Goal: Task Accomplishment & Management: Manage account settings

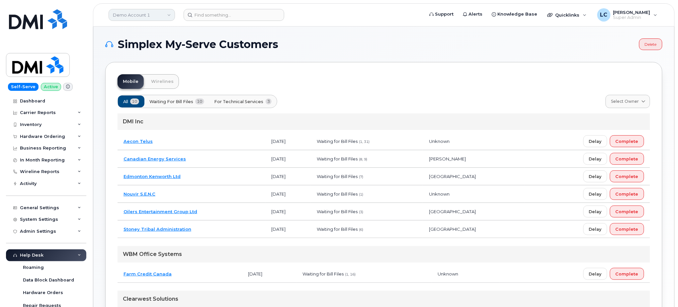
drag, startPoint x: 217, startPoint y: 135, endPoint x: 149, endPoint y: 14, distance: 138.7
click at [149, 14] on link "Demo Account 1" at bounding box center [142, 15] width 66 height 12
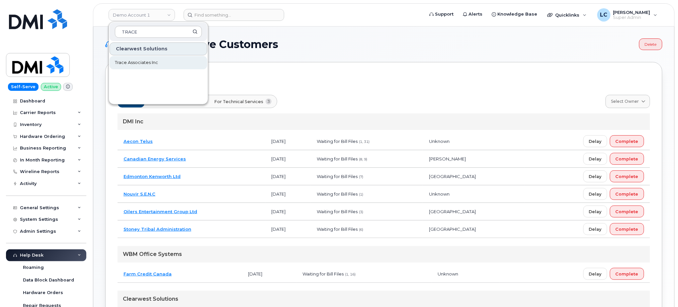
type input "TRACE"
click at [149, 62] on span "Trace Associates Inc" at bounding box center [136, 62] width 43 height 7
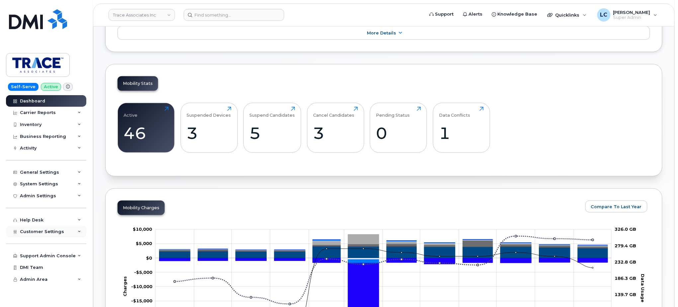
scroll to position [178, 0]
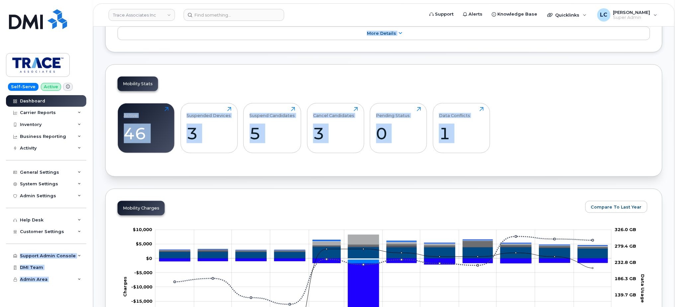
drag, startPoint x: 78, startPoint y: 231, endPoint x: 107, endPoint y: 185, distance: 54.2
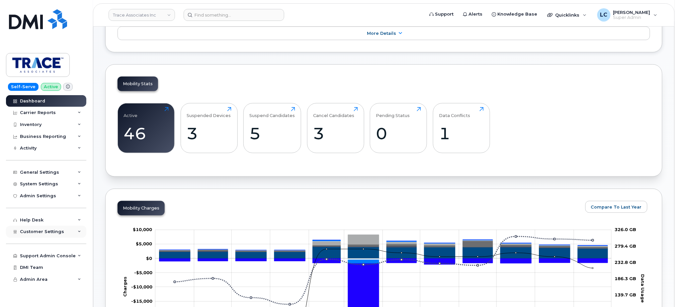
click at [39, 229] on span "Customer Settings" at bounding box center [42, 231] width 44 height 5
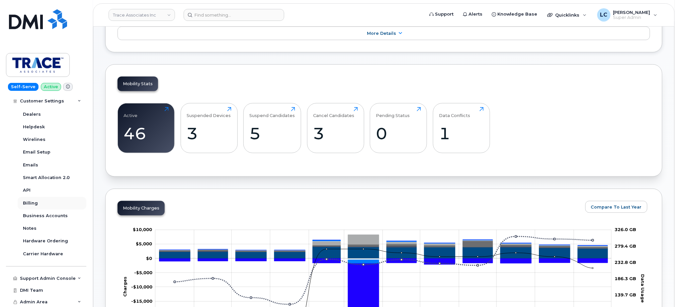
scroll to position [168, 0]
click at [53, 280] on div "Support Admin Console" at bounding box center [48, 278] width 56 height 5
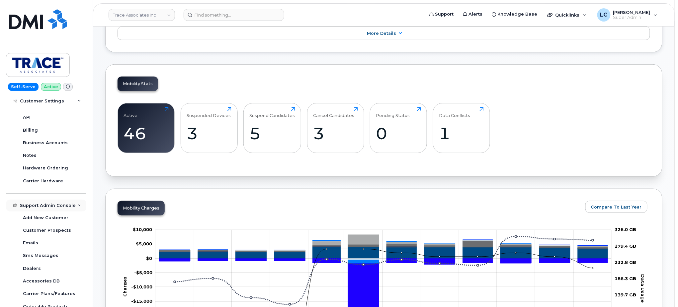
scroll to position [240, 0]
click at [35, 242] on div "Emails" at bounding box center [30, 244] width 15 height 6
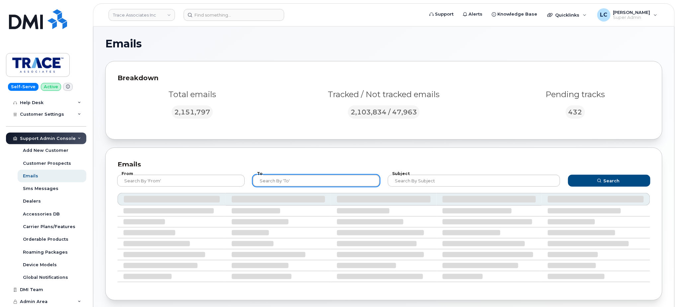
click at [340, 183] on input "text" at bounding box center [316, 181] width 127 height 12
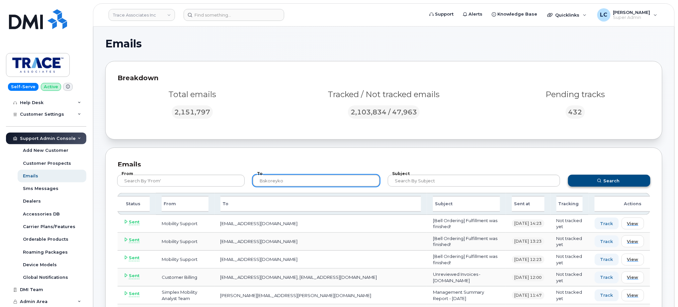
type input "bskoreyko"
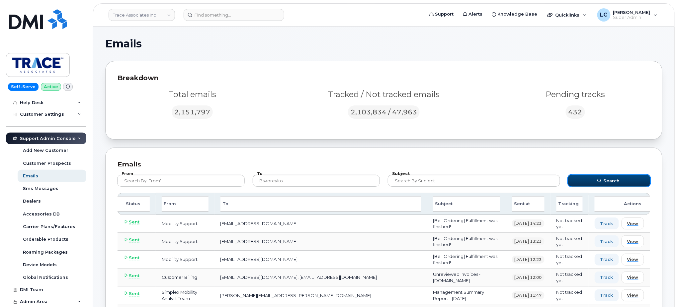
click at [586, 184] on button "Search" at bounding box center [609, 181] width 82 height 12
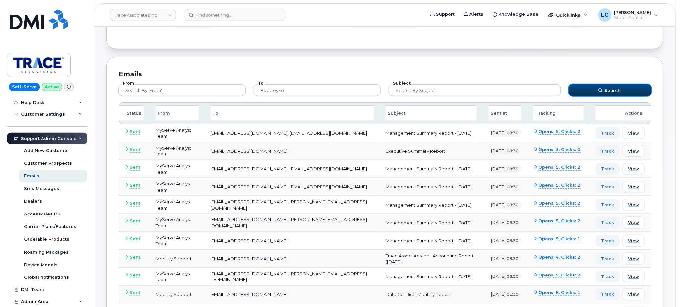
scroll to position [90, 0]
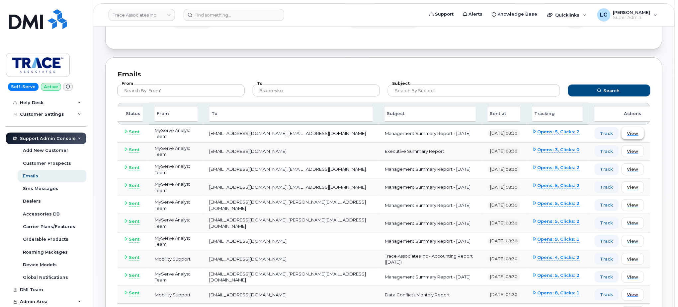
click at [630, 135] on span "View" at bounding box center [632, 133] width 11 height 6
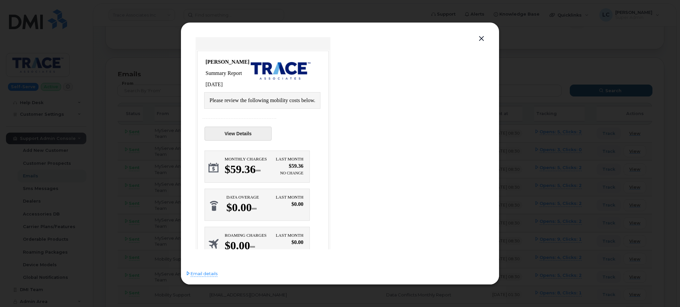
scroll to position [0, 0]
click at [258, 129] on link "View Details" at bounding box center [237, 134] width 67 height 14
click at [478, 36] on button "button" at bounding box center [481, 38] width 10 height 9
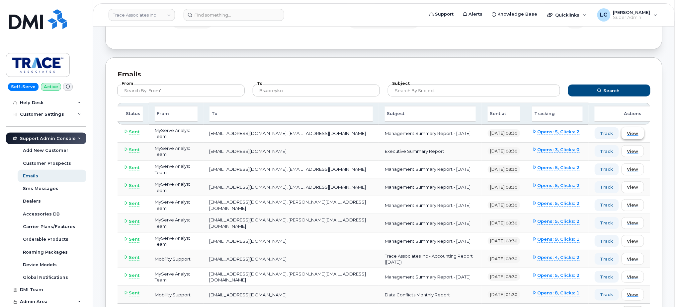
click at [640, 131] on button "View" at bounding box center [632, 133] width 23 height 12
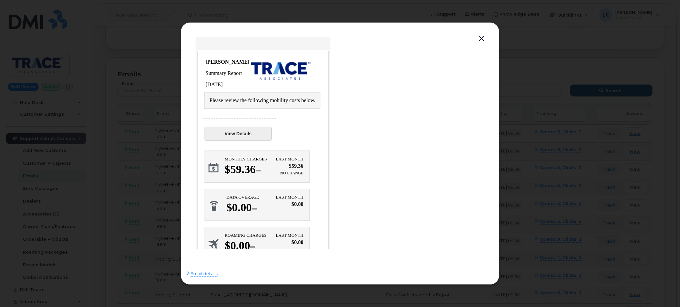
click at [252, 127] on link "View Details" at bounding box center [237, 134] width 67 height 14
click at [479, 40] on button "button" at bounding box center [481, 38] width 10 height 9
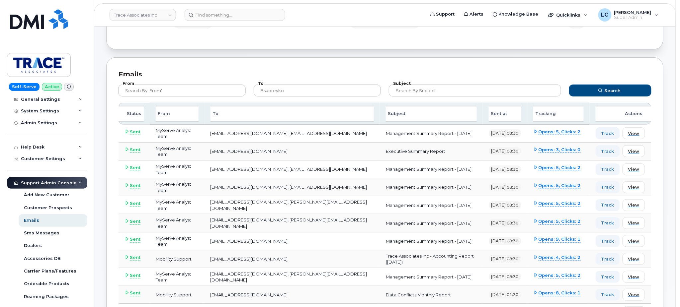
scroll to position [45, 0]
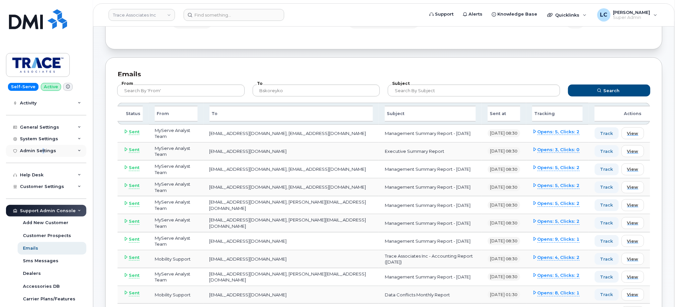
drag, startPoint x: 52, startPoint y: 153, endPoint x: 42, endPoint y: 148, distance: 11.9
click at [42, 148] on div "Admin Settings" at bounding box center [46, 151] width 80 height 12
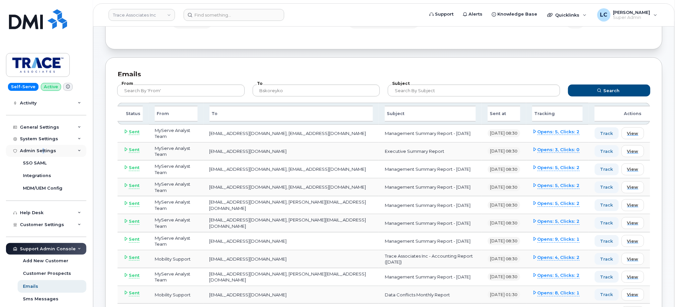
click at [42, 148] on div "Admin Settings" at bounding box center [38, 150] width 36 height 5
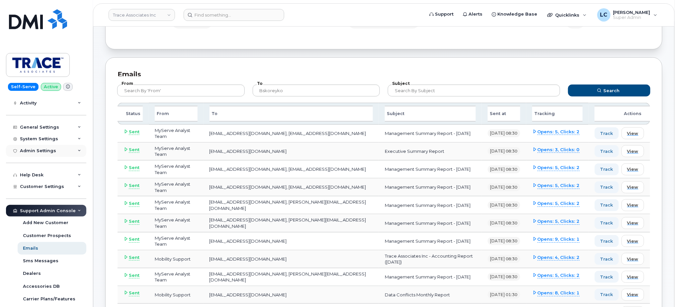
click at [60, 149] on div "Admin Settings" at bounding box center [46, 151] width 80 height 12
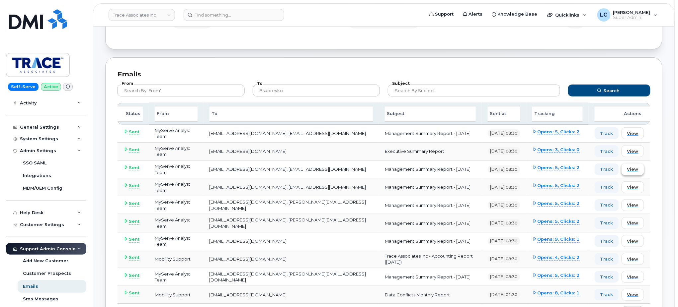
click at [634, 170] on span "View" at bounding box center [632, 169] width 11 height 6
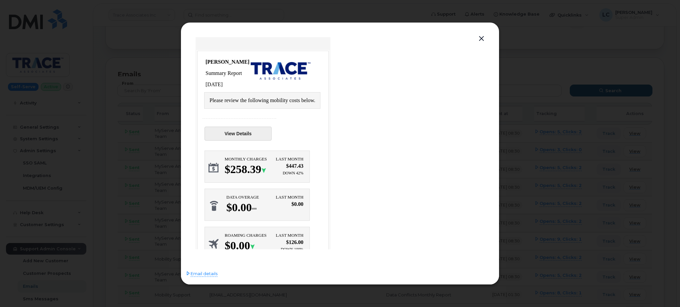
scroll to position [0, 0]
click at [251, 127] on link "View Details" at bounding box center [237, 134] width 67 height 14
click at [484, 36] on button "button" at bounding box center [481, 38] width 10 height 9
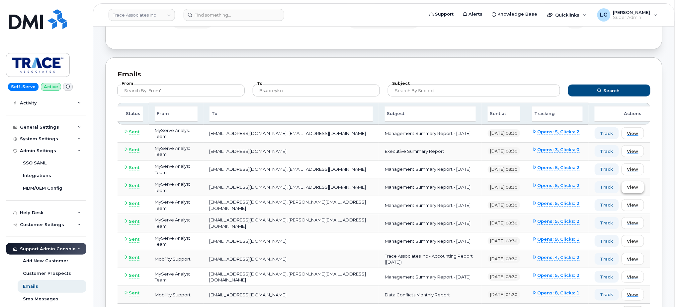
click at [639, 188] on button "View" at bounding box center [632, 188] width 23 height 12
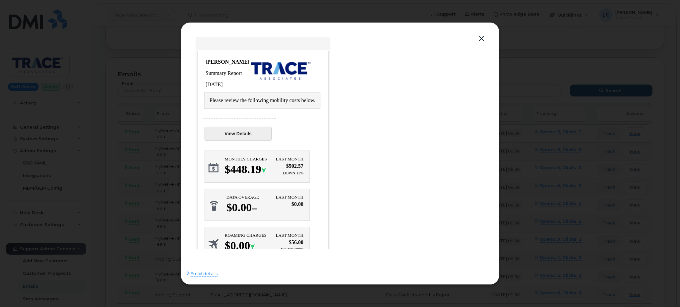
click at [262, 127] on link "View Details" at bounding box center [237, 134] width 67 height 14
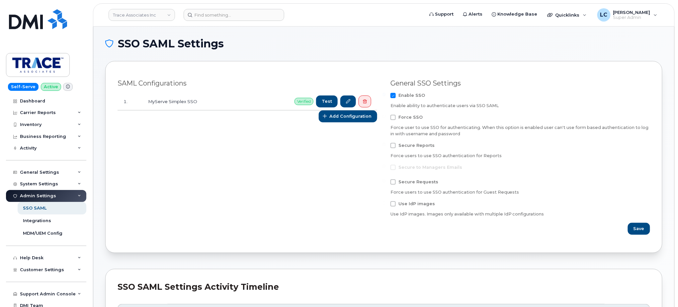
click at [394, 96] on span at bounding box center [392, 95] width 5 height 5
click at [386, 96] on input "Enable SSO" at bounding box center [383, 94] width 3 height 3
checkbox input "false"
click at [642, 232] on span "Save" at bounding box center [639, 229] width 11 height 6
click at [396, 97] on label "Enable SSO" at bounding box center [407, 95] width 35 height 5
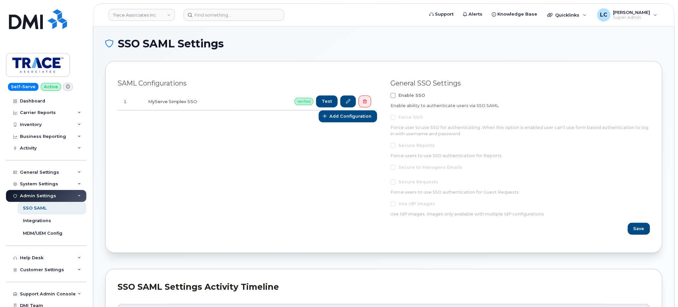
click at [386, 96] on input "Enable SSO" at bounding box center [383, 94] width 3 height 3
checkbox input "true"
click at [645, 231] on button "Save" at bounding box center [639, 229] width 22 height 12
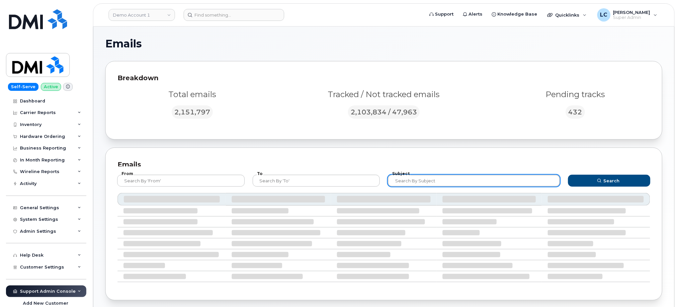
click at [427, 180] on input "text" at bounding box center [474, 181] width 172 height 12
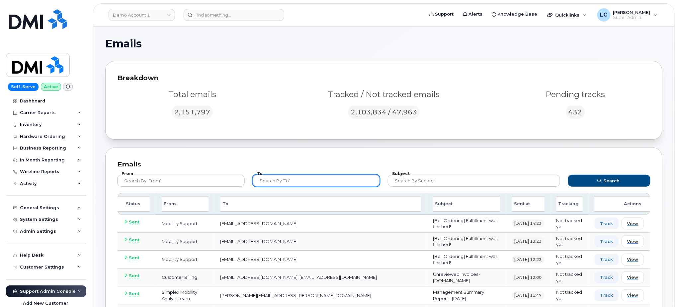
click at [322, 183] on input "text" at bounding box center [316, 181] width 127 height 12
click at [315, 183] on input "text" at bounding box center [316, 181] width 127 height 12
type input "bskoreyko"
click at [568, 175] on button "Search" at bounding box center [609, 181] width 82 height 12
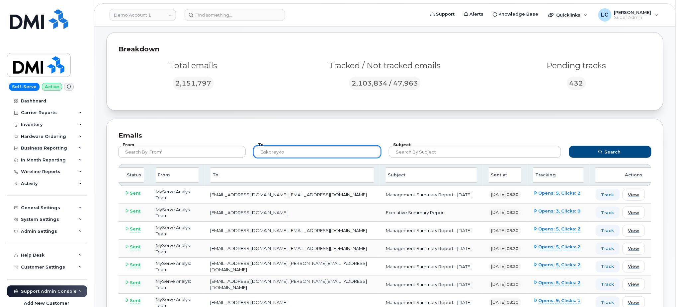
scroll to position [44, 0]
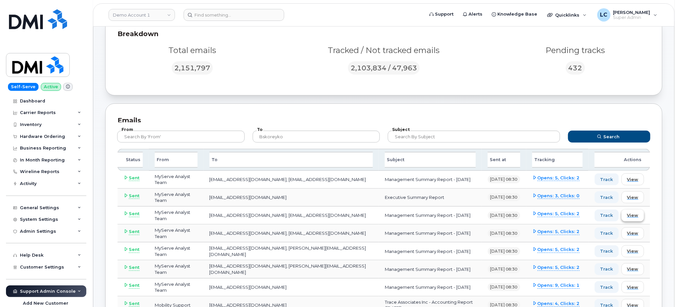
click at [629, 213] on span "View" at bounding box center [632, 215] width 11 height 6
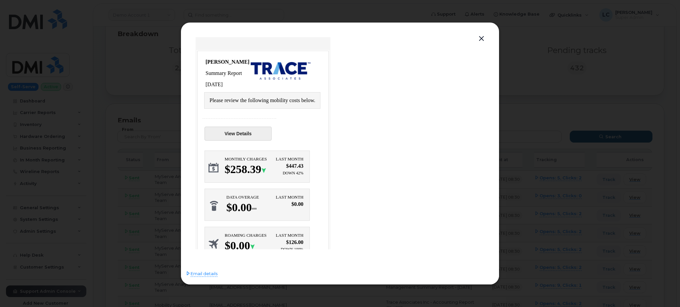
scroll to position [0, 0]
click at [227, 128] on link "View Details" at bounding box center [237, 134] width 67 height 14
click at [482, 37] on button "button" at bounding box center [481, 38] width 10 height 9
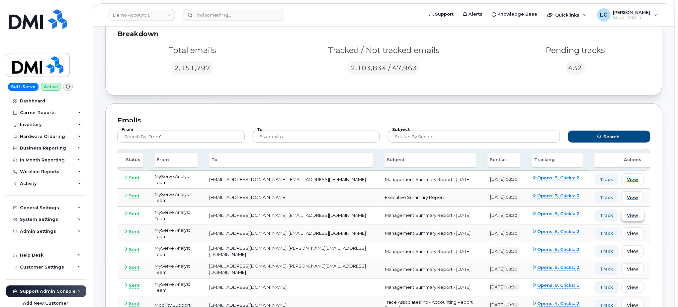
click at [641, 216] on button "View" at bounding box center [632, 216] width 23 height 12
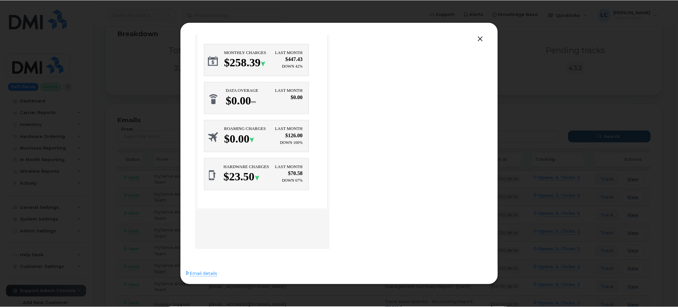
scroll to position [110, 0]
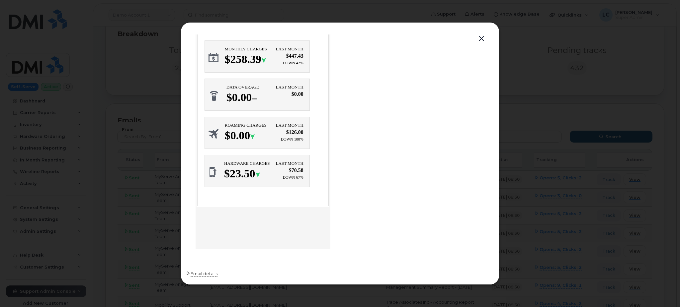
click at [199, 275] on span "Email details" at bounding box center [204, 274] width 27 height 7
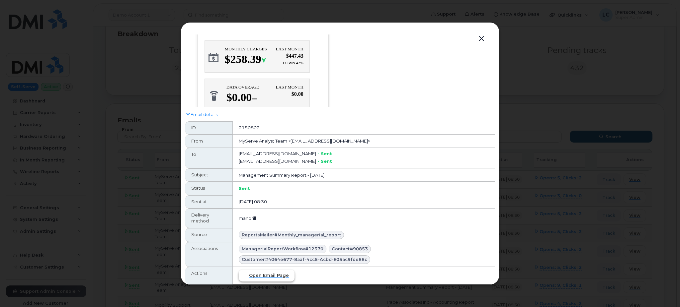
click at [259, 276] on span "Open email page" at bounding box center [269, 275] width 40 height 6
click at [481, 36] on button "button" at bounding box center [481, 38] width 10 height 9
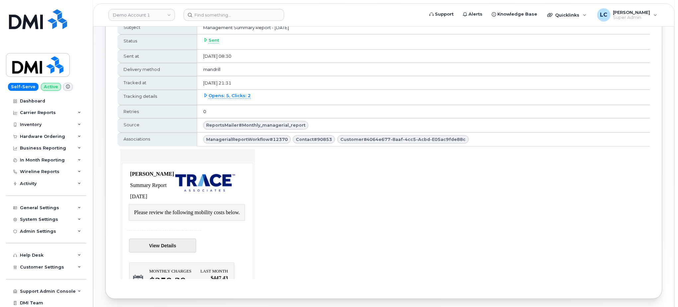
scroll to position [140, 0]
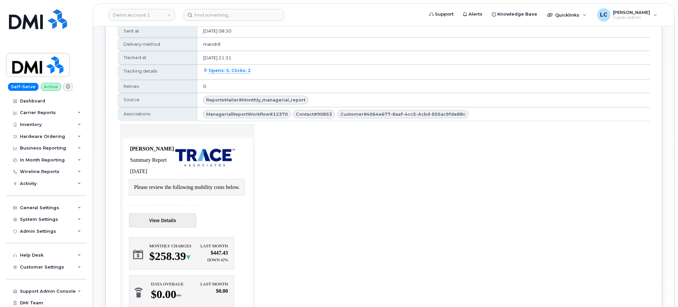
click at [174, 216] on link "View Details" at bounding box center [162, 221] width 67 height 14
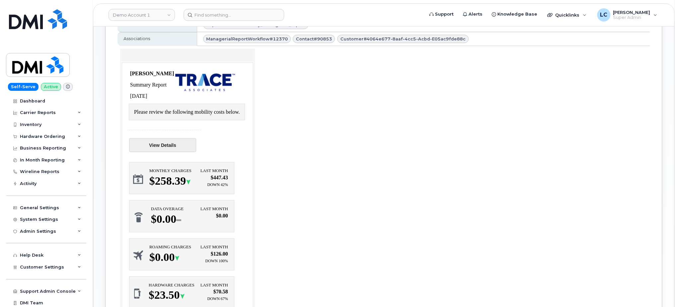
scroll to position [166, 0]
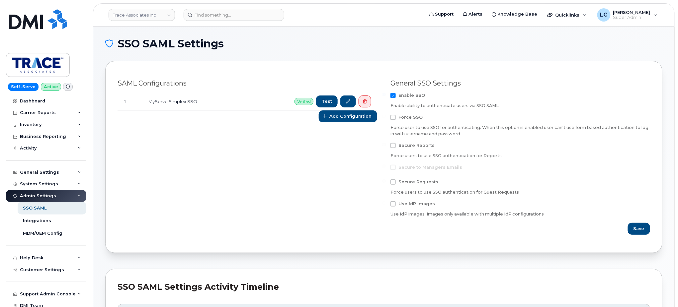
click at [392, 96] on span at bounding box center [392, 95] width 5 height 5
click at [386, 96] on input "Enable SSO" at bounding box center [383, 94] width 3 height 3
checkbox input "false"
click at [643, 231] on span "Save" at bounding box center [639, 229] width 11 height 6
click at [400, 96] on span "Enable SSO" at bounding box center [411, 95] width 27 height 5
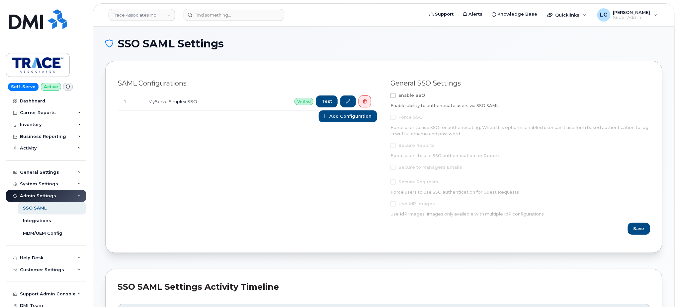
click at [386, 96] on input "Enable SSO" at bounding box center [383, 94] width 3 height 3
checkbox input "true"
click at [641, 231] on span "Save" at bounding box center [639, 229] width 11 height 6
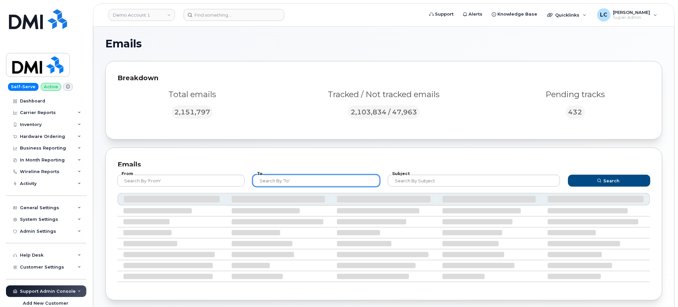
click at [320, 183] on input "text" at bounding box center [316, 181] width 127 height 12
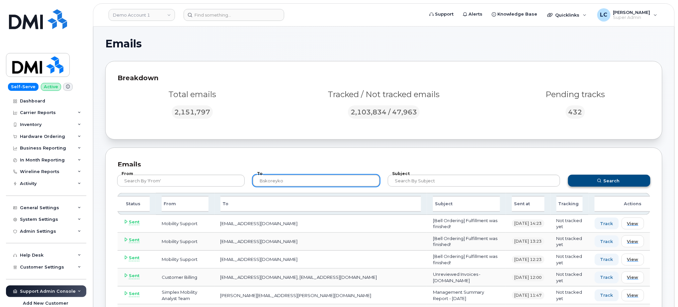
type input "bskoreyko"
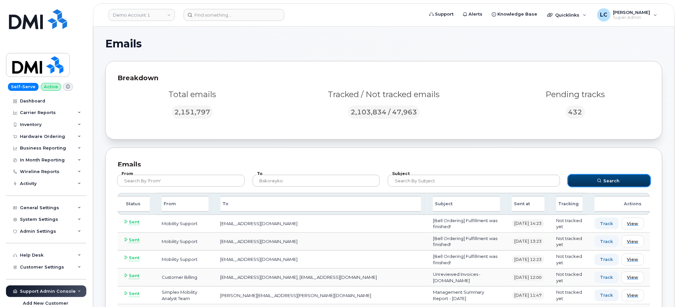
click at [597, 182] on span "submit" at bounding box center [599, 181] width 6 height 6
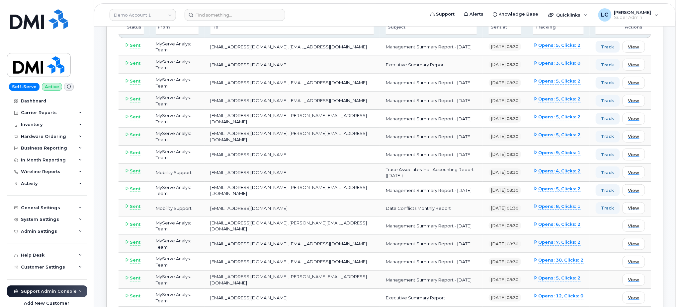
scroll to position [133, 0]
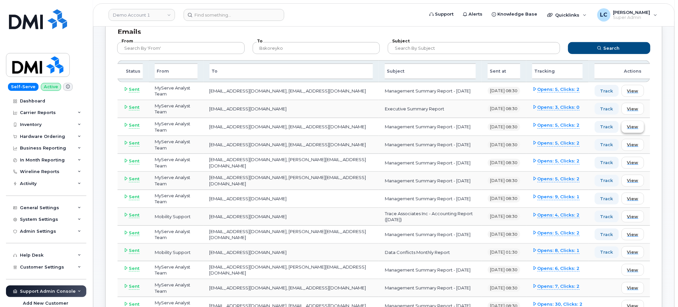
click at [631, 129] on span "View" at bounding box center [632, 127] width 11 height 6
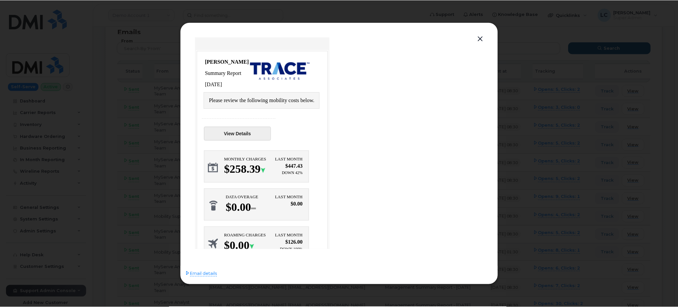
scroll to position [0, 0]
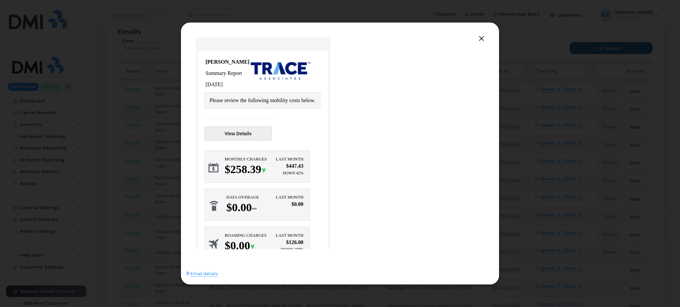
click at [243, 127] on link "View Details" at bounding box center [237, 134] width 67 height 14
click at [214, 273] on span "Email details" at bounding box center [204, 274] width 27 height 7
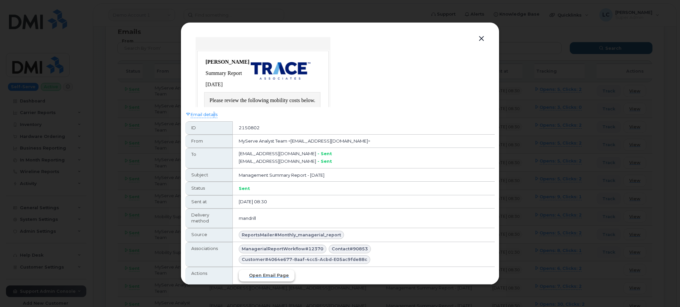
click at [255, 278] on span "Open email page" at bounding box center [269, 275] width 40 height 6
click at [478, 40] on button "button" at bounding box center [481, 38] width 10 height 9
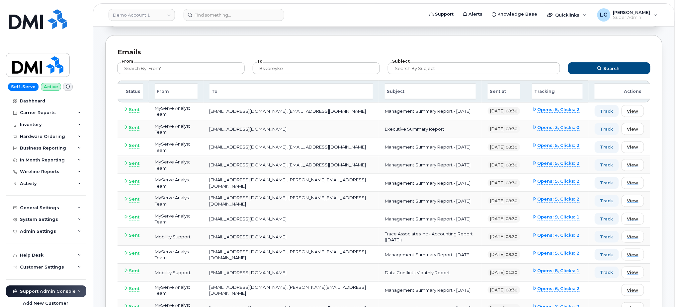
scroll to position [113, 0]
click at [146, 11] on link "Demo Account 1" at bounding box center [142, 15] width 66 height 12
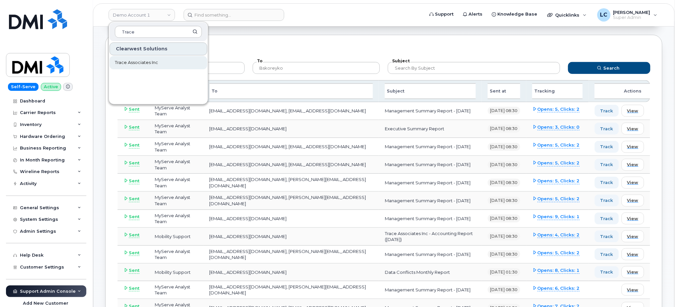
type input "Trace"
click at [158, 60] on link "Trace Associates Inc" at bounding box center [159, 62] width 98 height 13
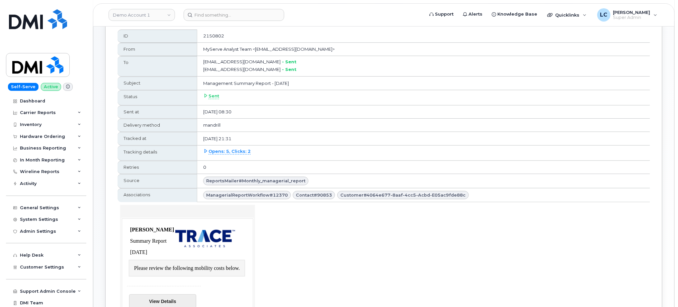
scroll to position [140, 0]
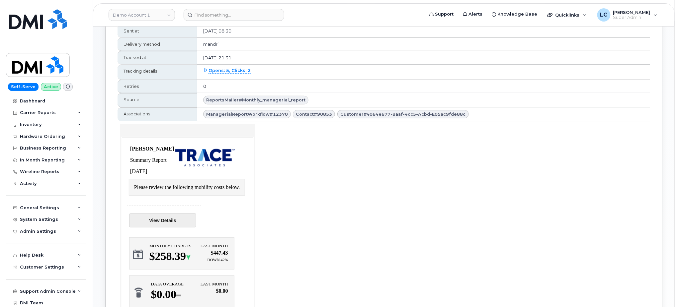
click at [156, 219] on link "View Details" at bounding box center [162, 221] width 67 height 14
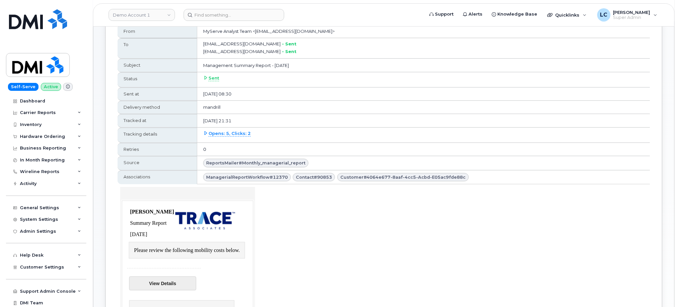
scroll to position [0, 0]
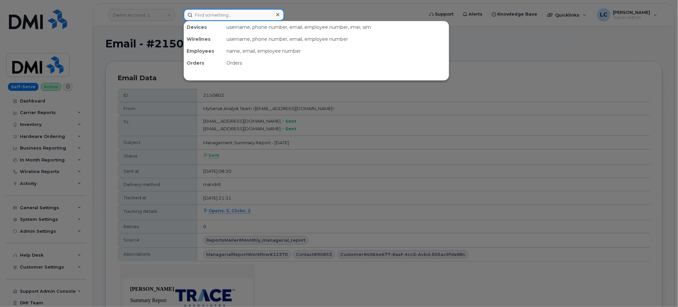
click at [228, 14] on input at bounding box center [234, 15] width 101 height 12
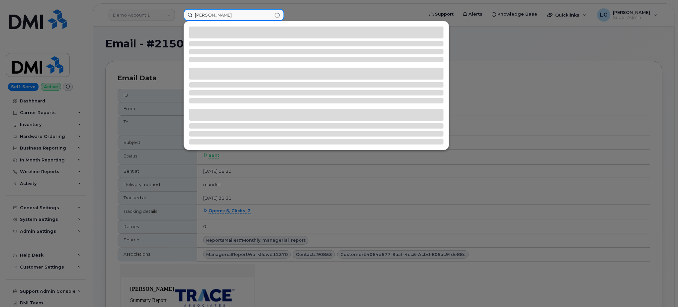
type input "[PERSON_NAME]"
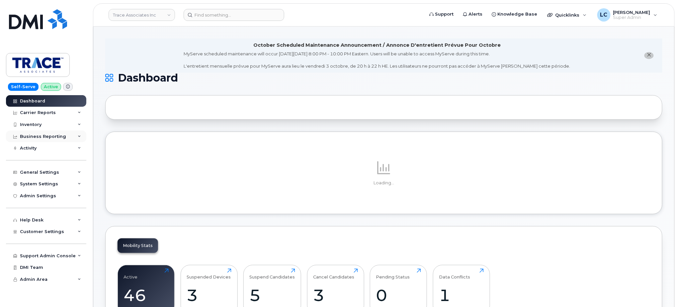
click at [54, 138] on div "Business Reporting" at bounding box center [43, 136] width 46 height 5
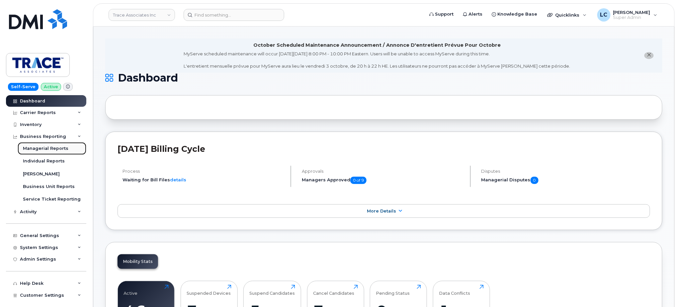
click at [49, 152] on link "Managerial Reports" at bounding box center [52, 148] width 69 height 13
select select
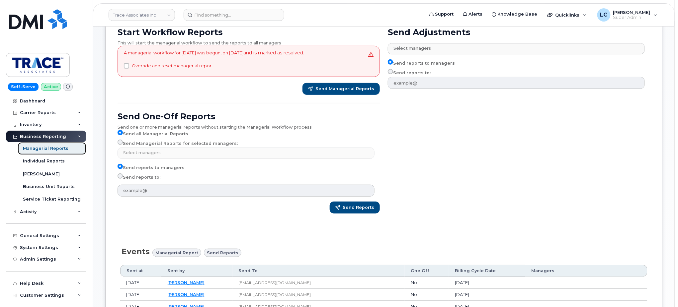
scroll to position [80, 0]
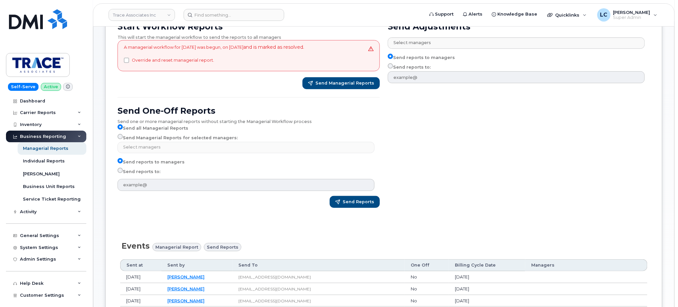
click at [121, 140] on label "Send Managerial Reports for selected managers:" at bounding box center [177, 138] width 120 height 8
click at [121, 139] on input "Send Managerial Reports for selected managers:" at bounding box center [119, 136] width 5 height 5
radio input "true"
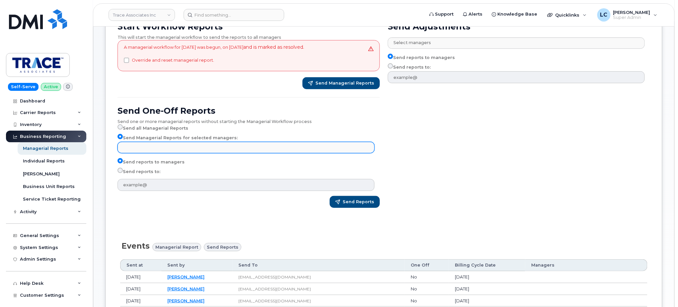
click at [169, 146] on input "text" at bounding box center [246, 147] width 251 height 9
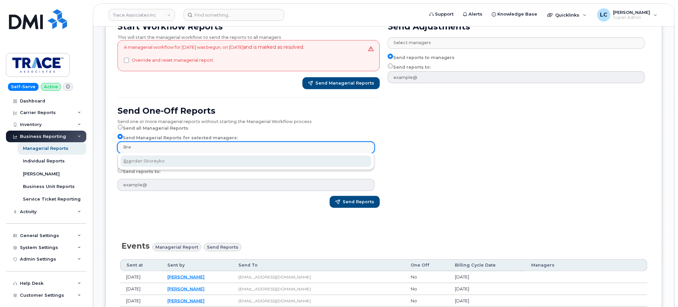
type input "Bre"
select select "157407ee-9e83-4f37-a409-fd42e774e903"
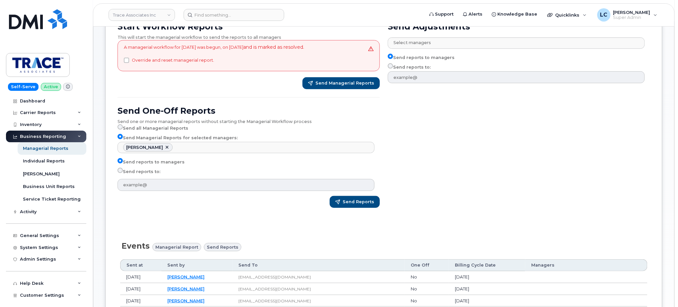
scroll to position [6, 0]
click at [371, 205] on button "Send Reports" at bounding box center [355, 202] width 50 height 12
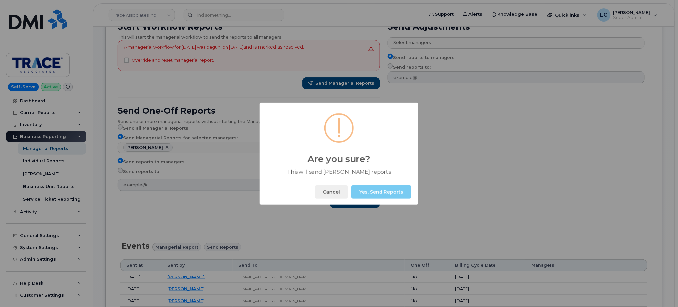
click at [392, 189] on button "Yes, Send Reports" at bounding box center [381, 192] width 60 height 13
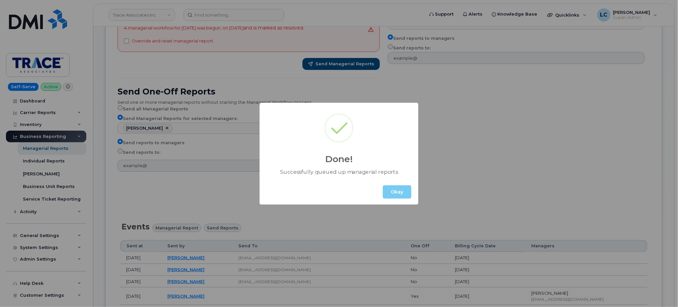
click at [401, 194] on button "Okay" at bounding box center [397, 192] width 29 height 13
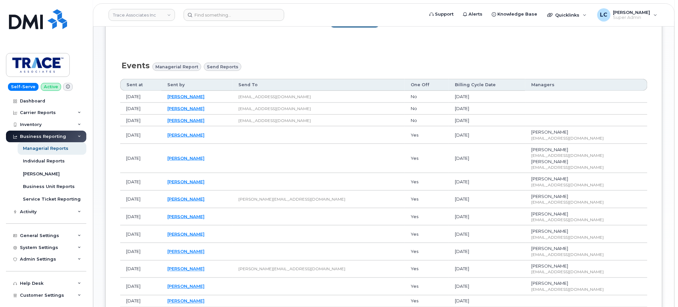
scroll to position [246, 0]
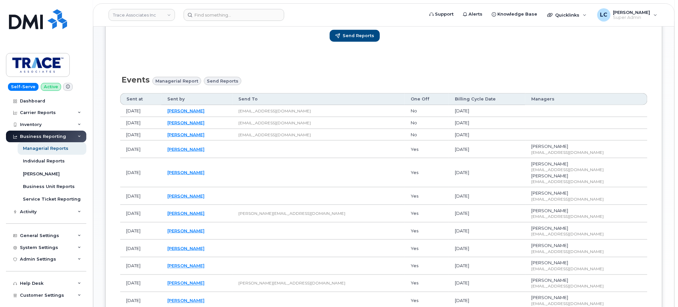
click at [187, 79] on span "Managerial Report" at bounding box center [176, 81] width 43 height 6
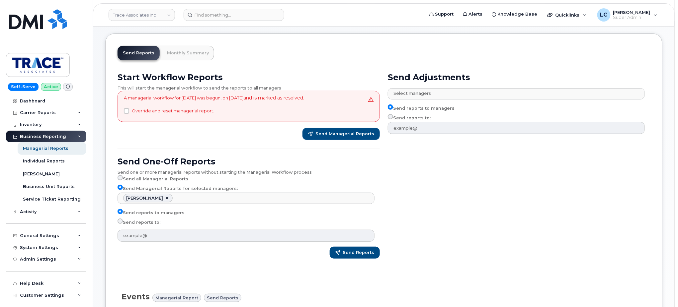
scroll to position [29, 0]
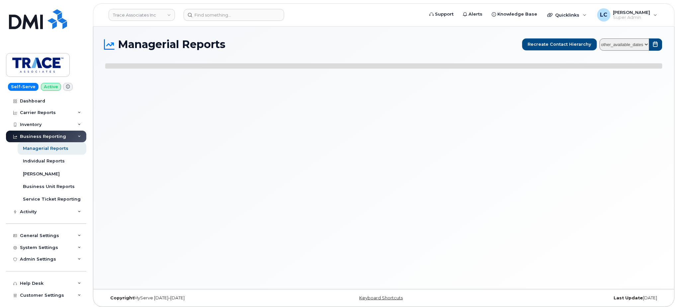
select select
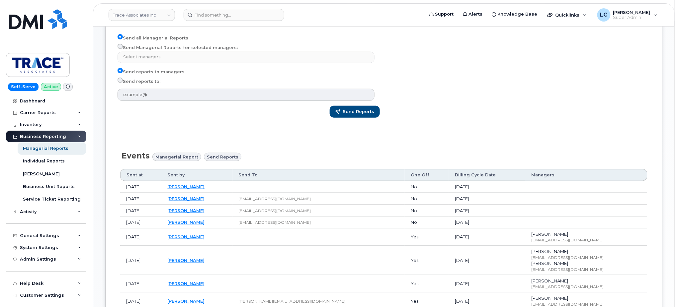
scroll to position [186, 0]
click at [295, 189] on td at bounding box center [319, 188] width 172 height 12
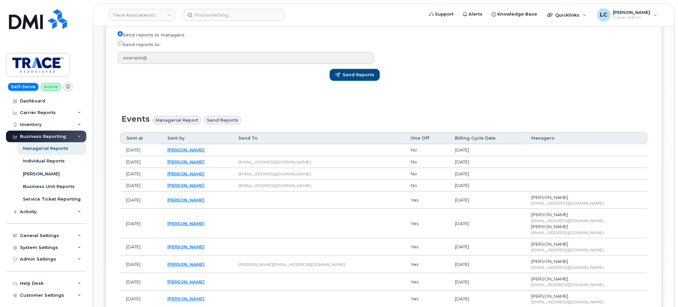
scroll to position [213, 0]
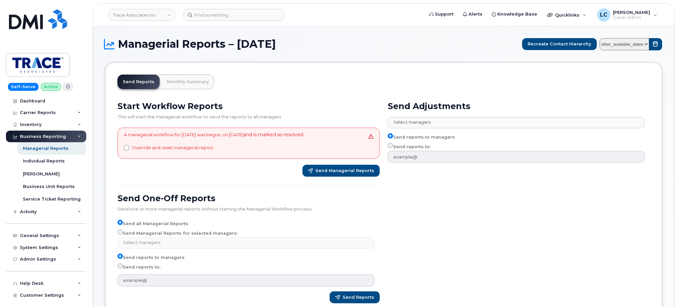
scroll to position [0, 0]
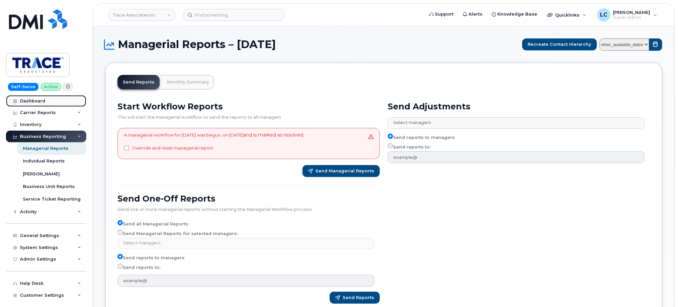
click at [29, 99] on div "Dashboard" at bounding box center [32, 101] width 25 height 5
